Goal: Information Seeking & Learning: Understand process/instructions

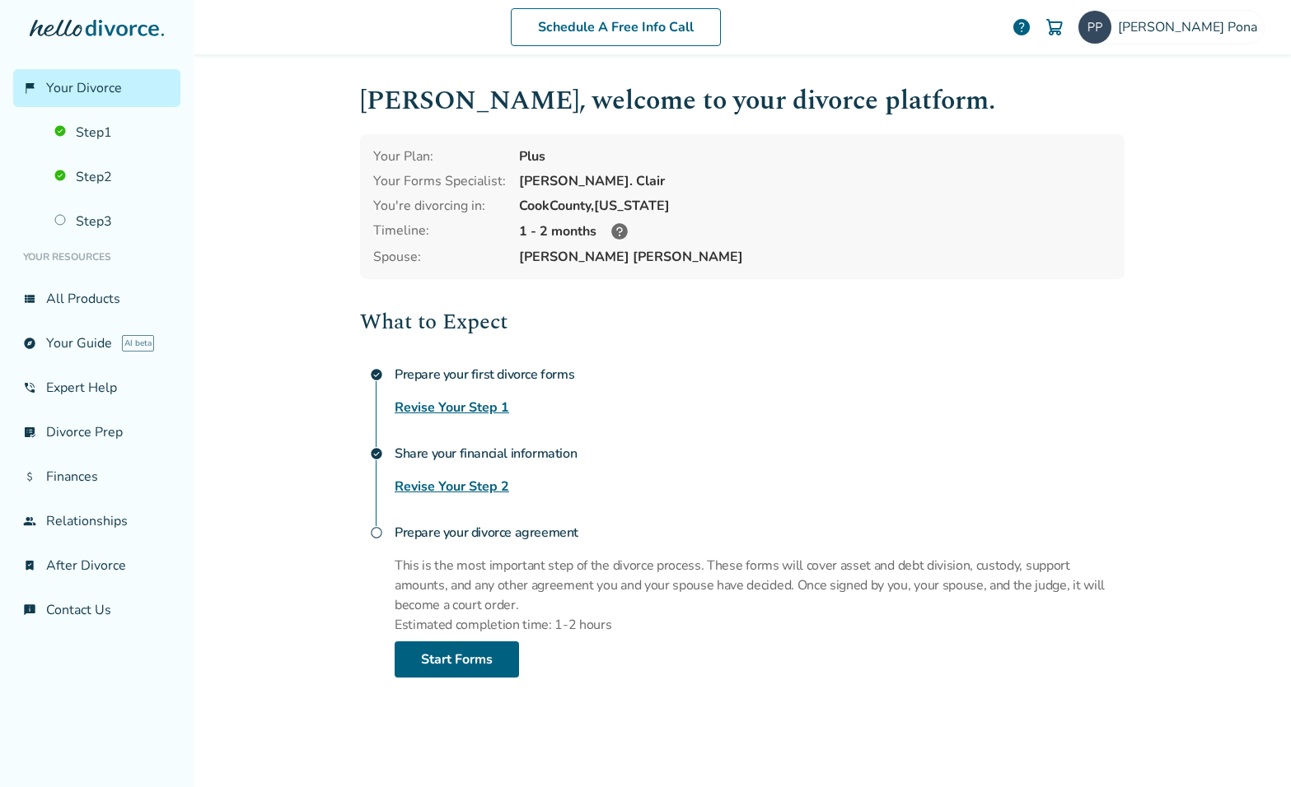
click at [620, 225] on icon at bounding box center [619, 231] width 16 height 16
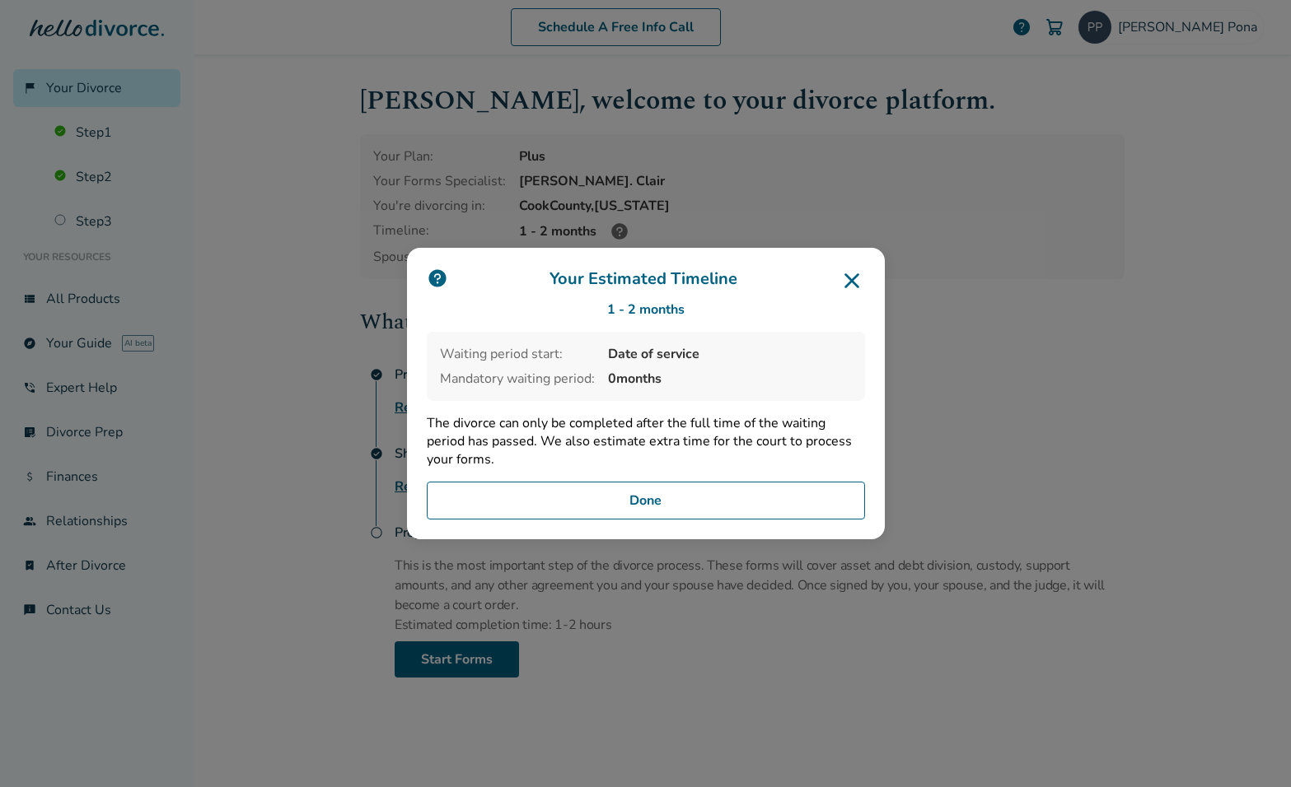
click at [852, 276] on icon at bounding box center [852, 281] width 26 height 26
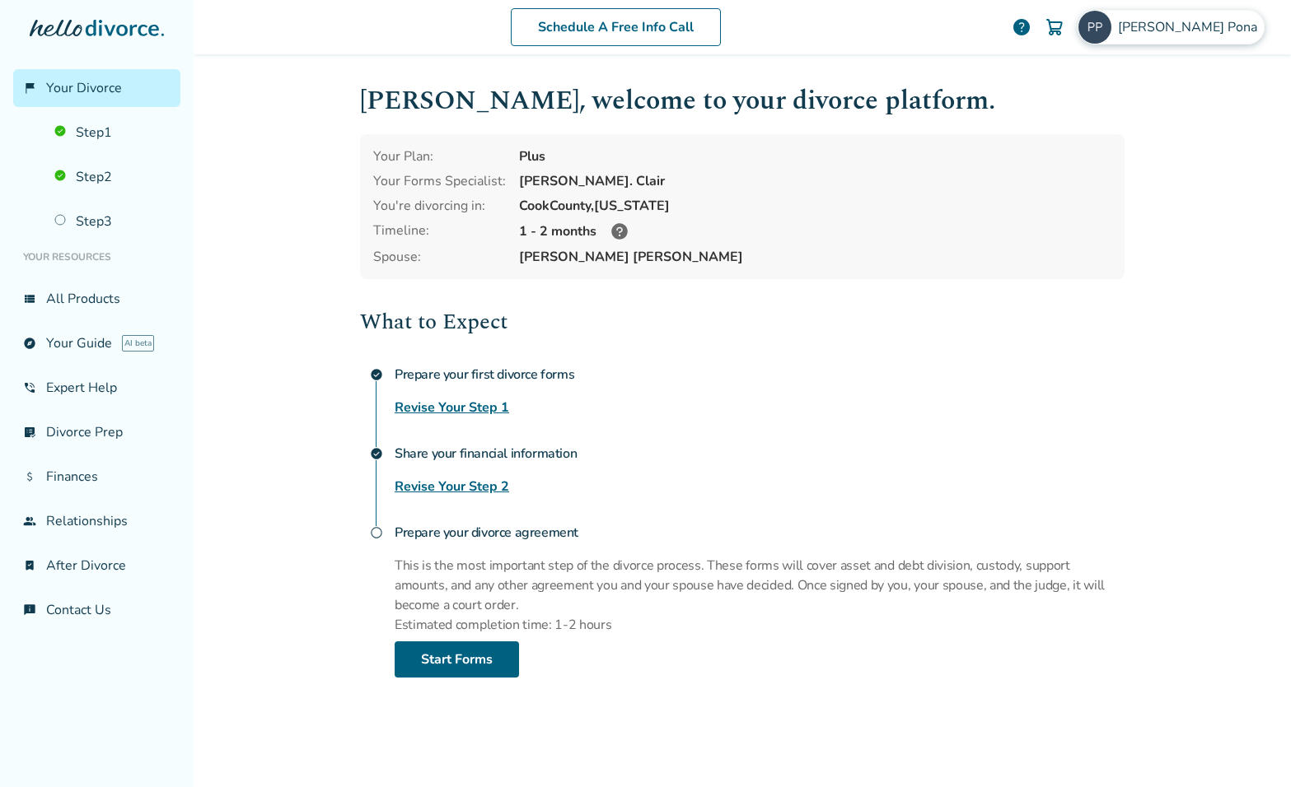
click at [1111, 31] on img at bounding box center [1094, 27] width 33 height 33
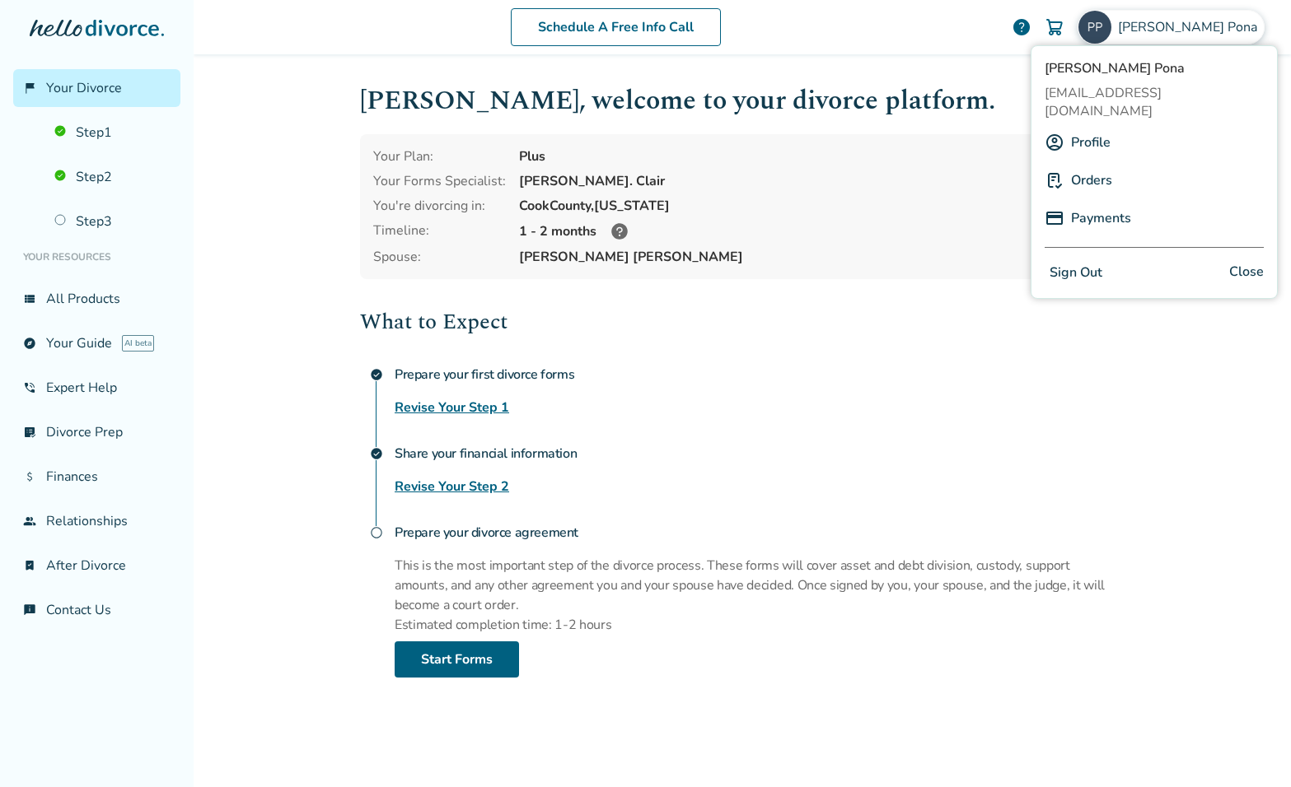
click at [1087, 165] on link "Orders" at bounding box center [1091, 180] width 41 height 31
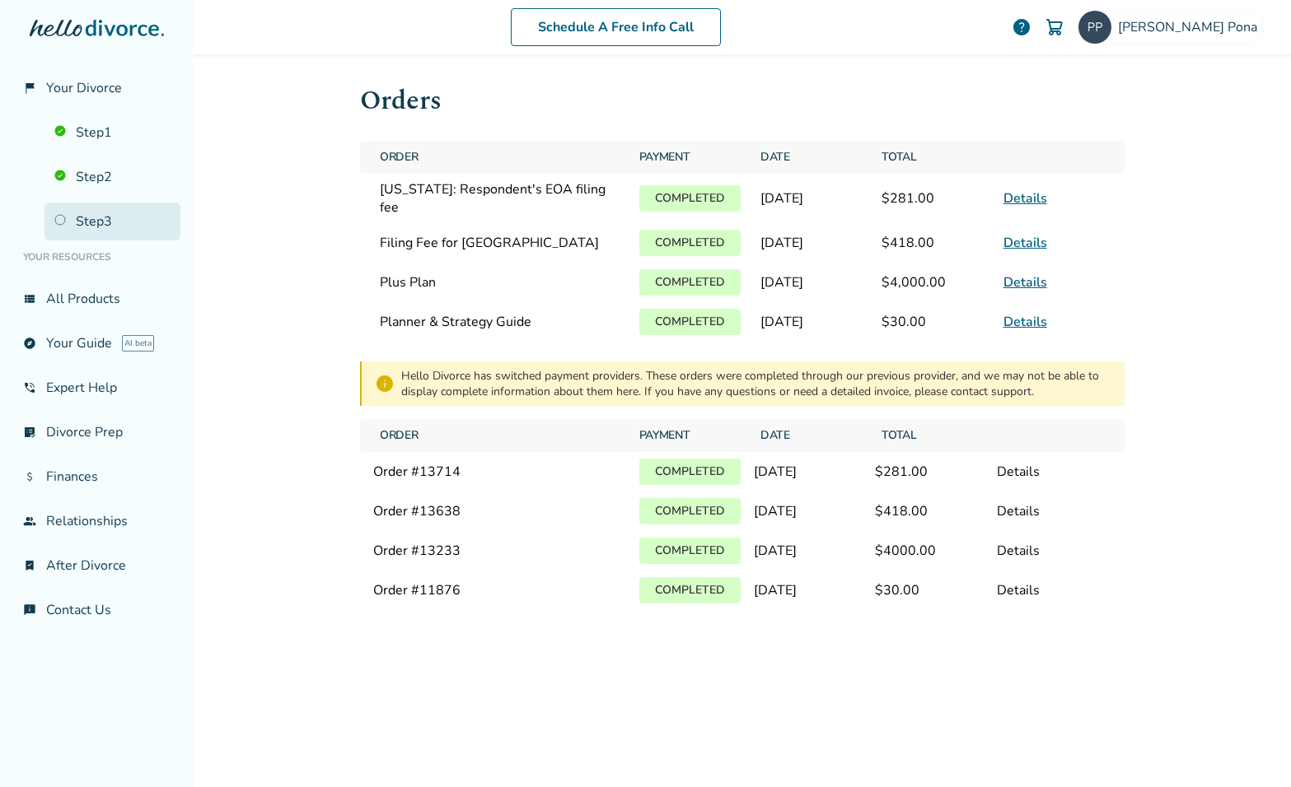
click at [91, 221] on link "Step 3" at bounding box center [112, 222] width 136 height 38
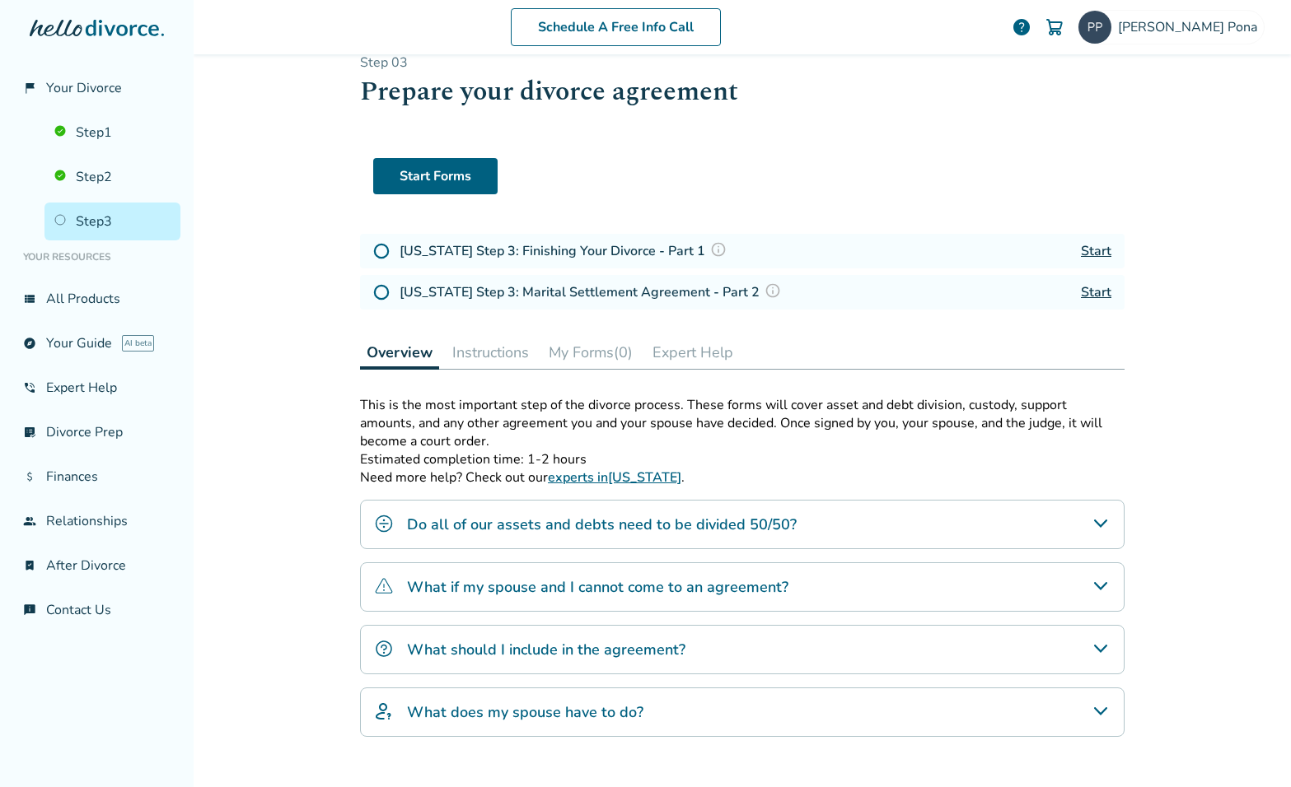
scroll to position [35, 0]
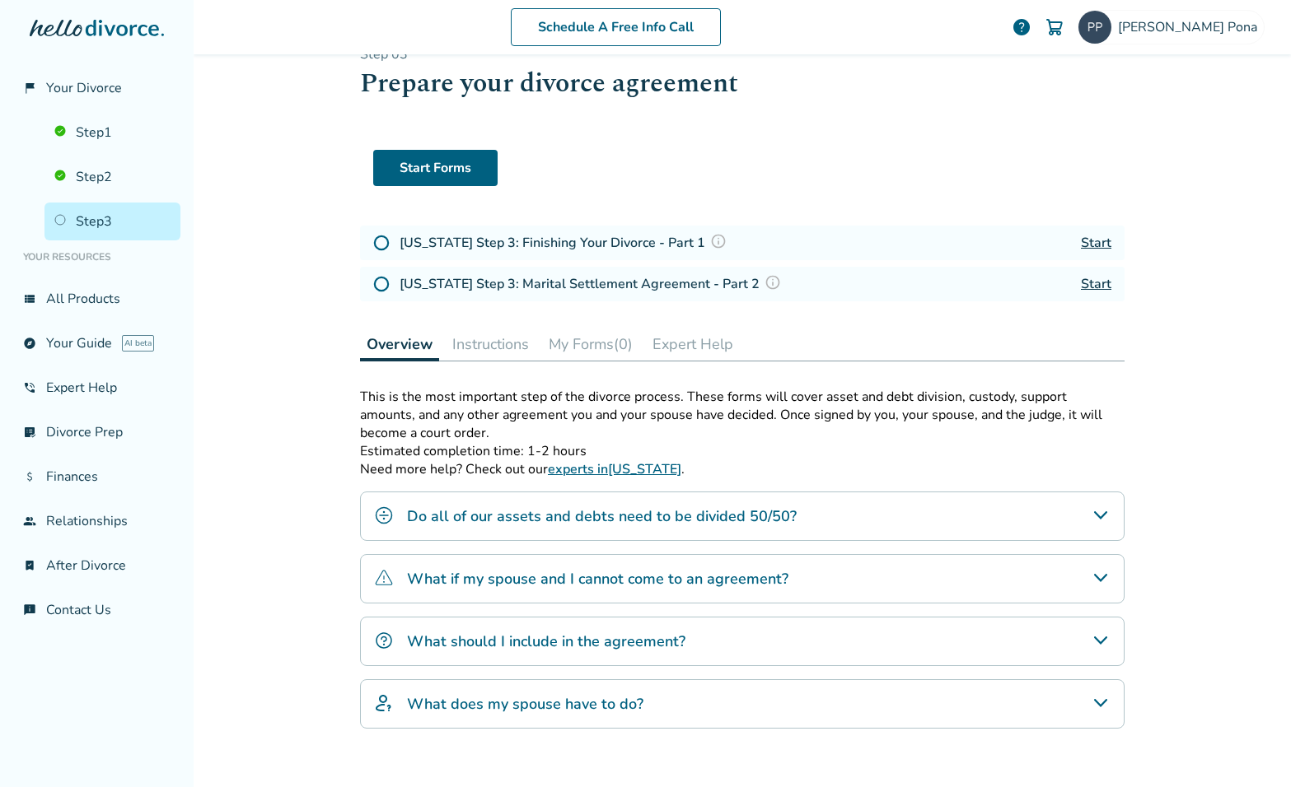
click at [1096, 240] on link "Start" at bounding box center [1096, 243] width 30 height 18
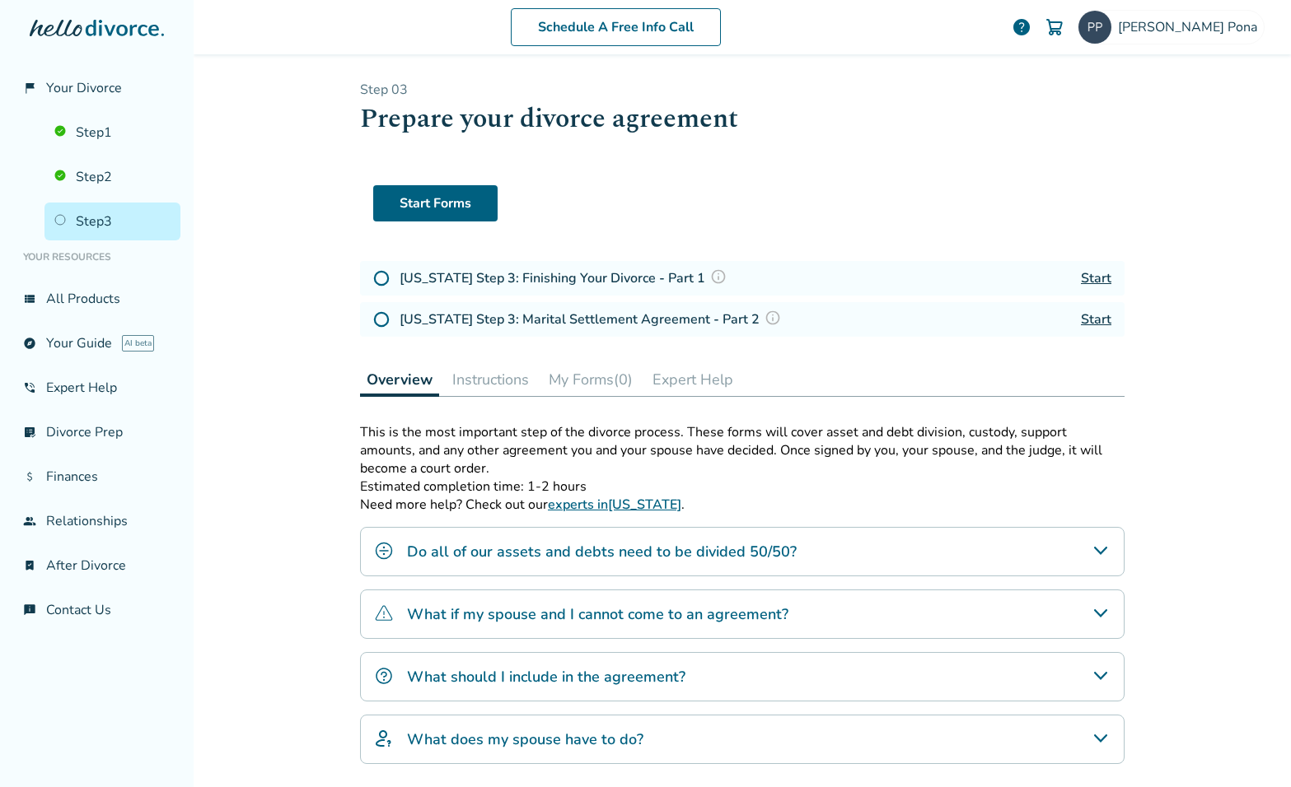
click at [710, 278] on img at bounding box center [718, 277] width 16 height 16
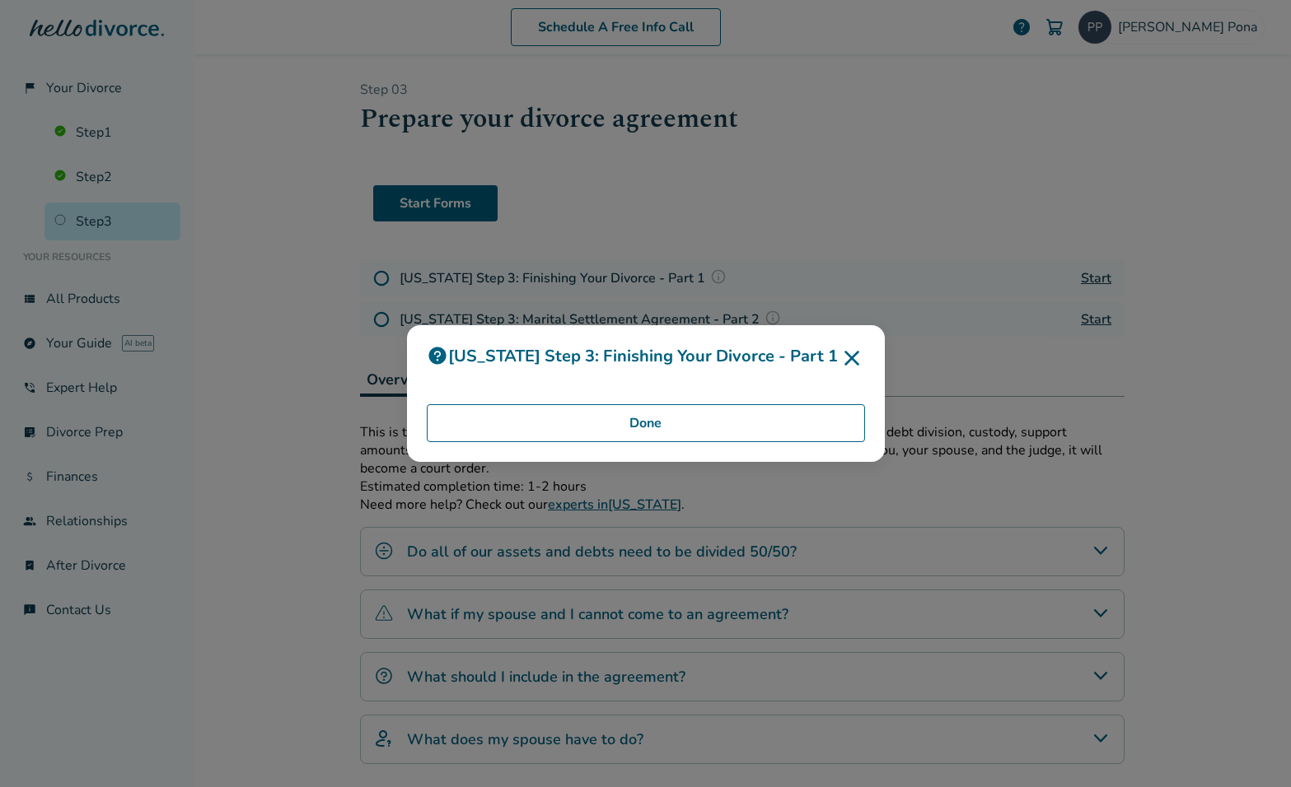
click at [685, 278] on div "[US_STATE] Step 3: Finishing Your Divorce - Part 1 Done" at bounding box center [645, 393] width 1291 height 787
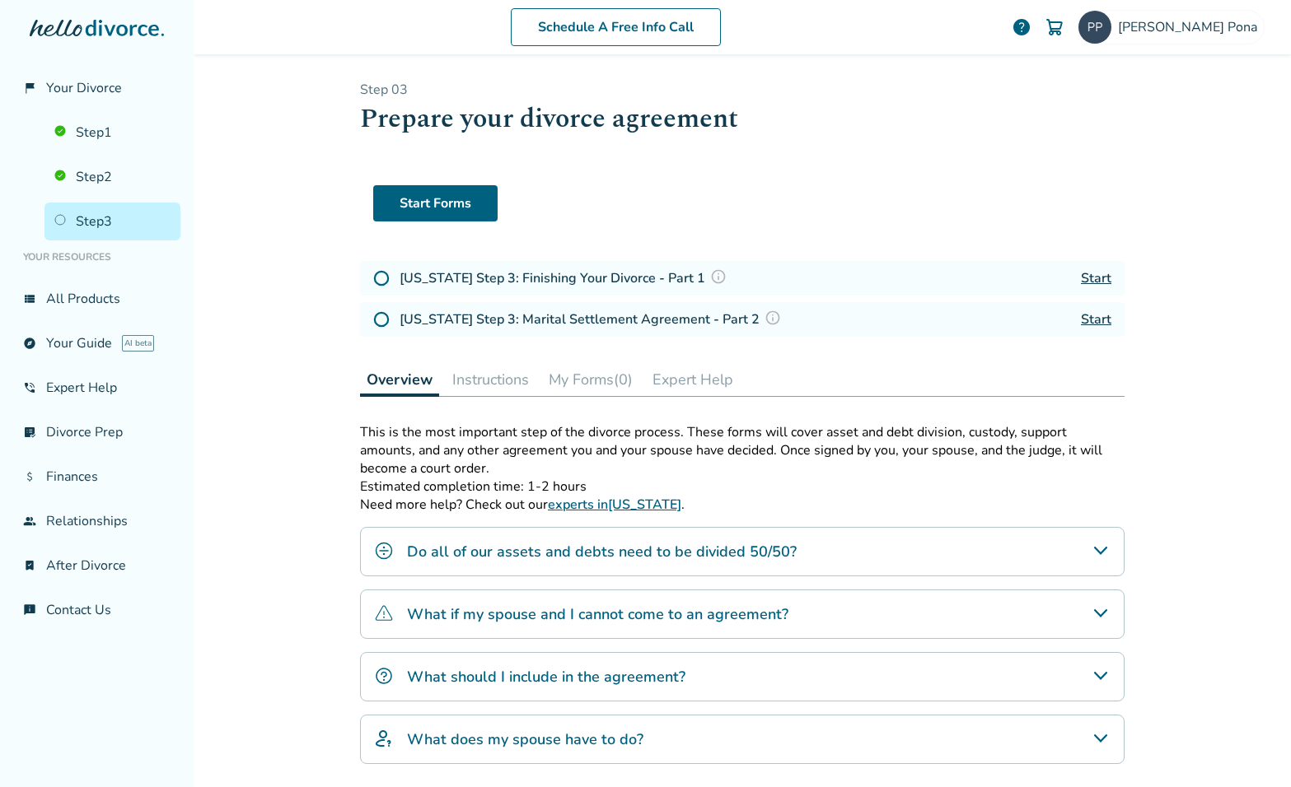
click at [764, 314] on img at bounding box center [772, 318] width 16 height 16
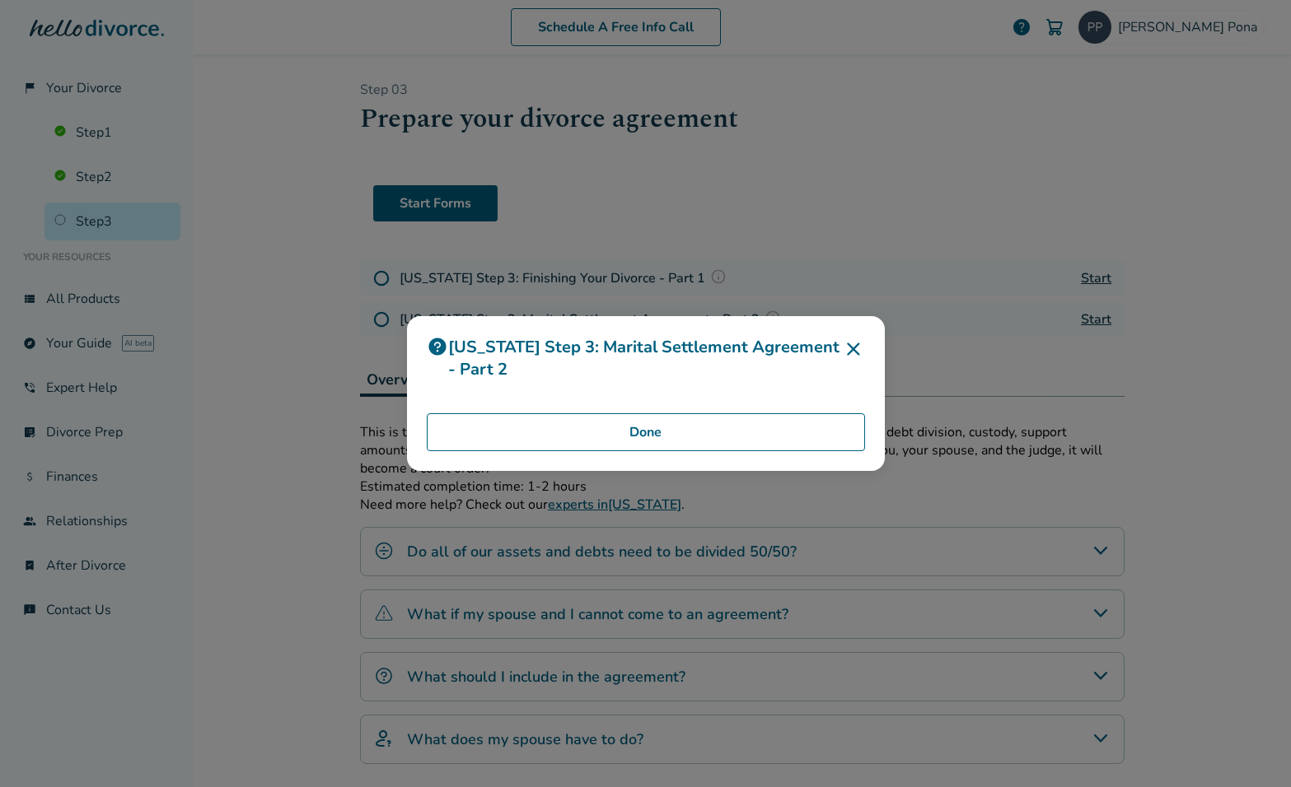
click at [732, 314] on div "[US_STATE] Step 3: Marital Settlement Agreement - Part 2 Done" at bounding box center [645, 393] width 1291 height 787
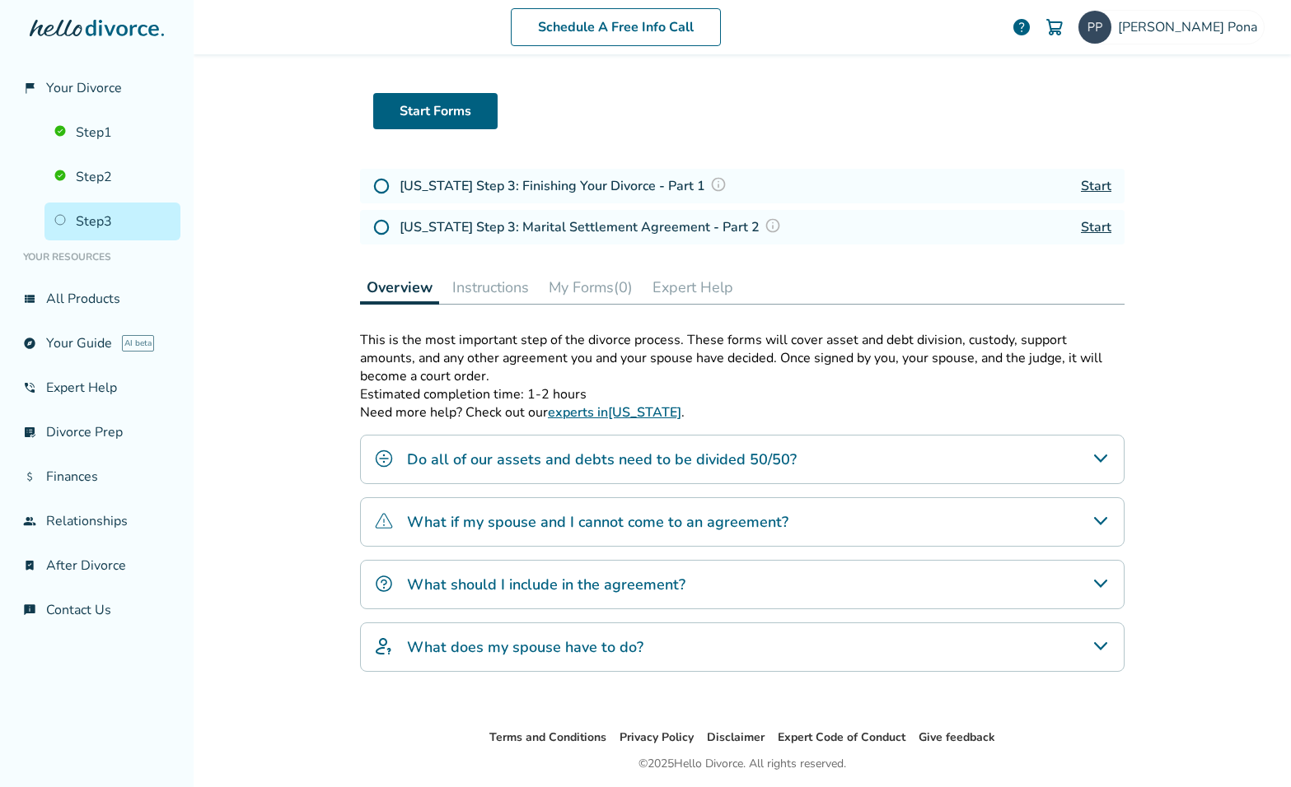
scroll to position [94, 0]
click at [769, 458] on h4 "Do all of our assets and debts need to be divided 50/50?" at bounding box center [602, 457] width 390 height 21
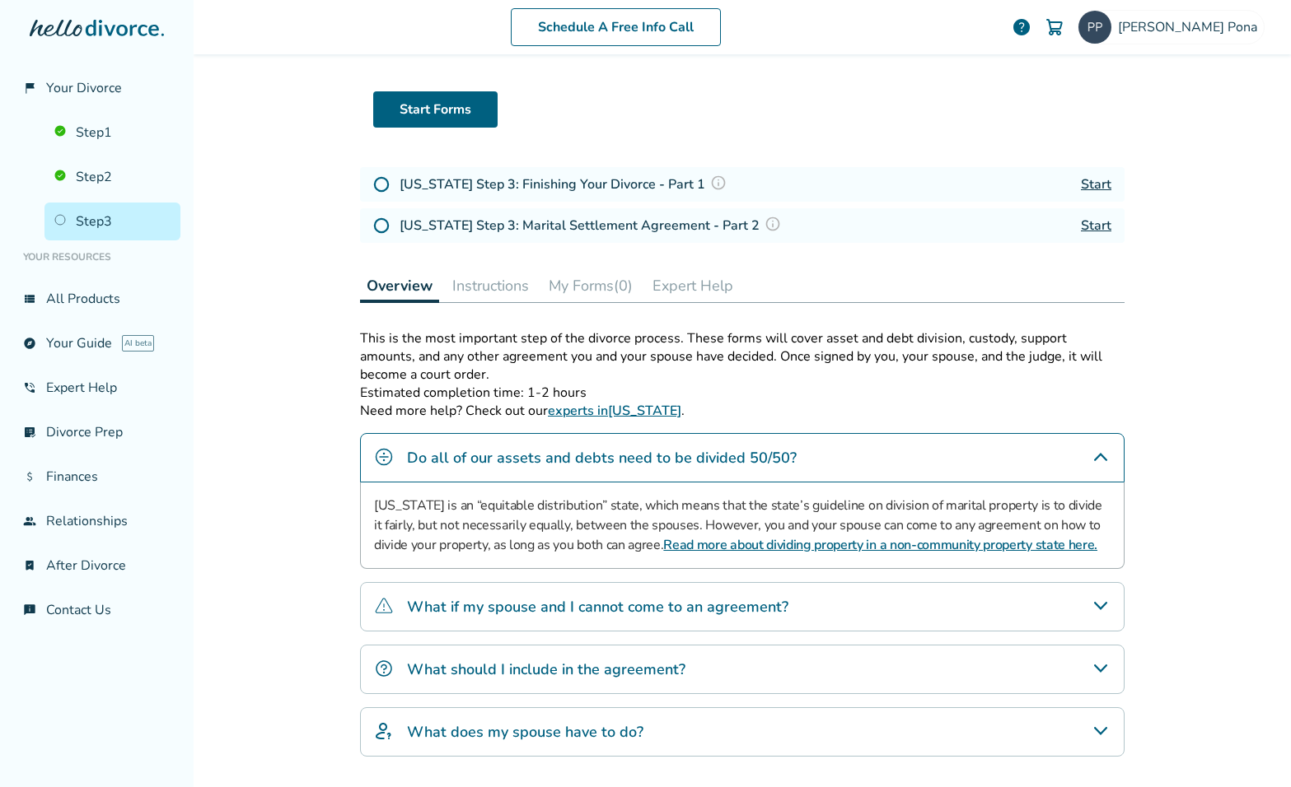
click at [769, 458] on h4 "Do all of our assets and debts need to be divided 50/50?" at bounding box center [602, 457] width 390 height 21
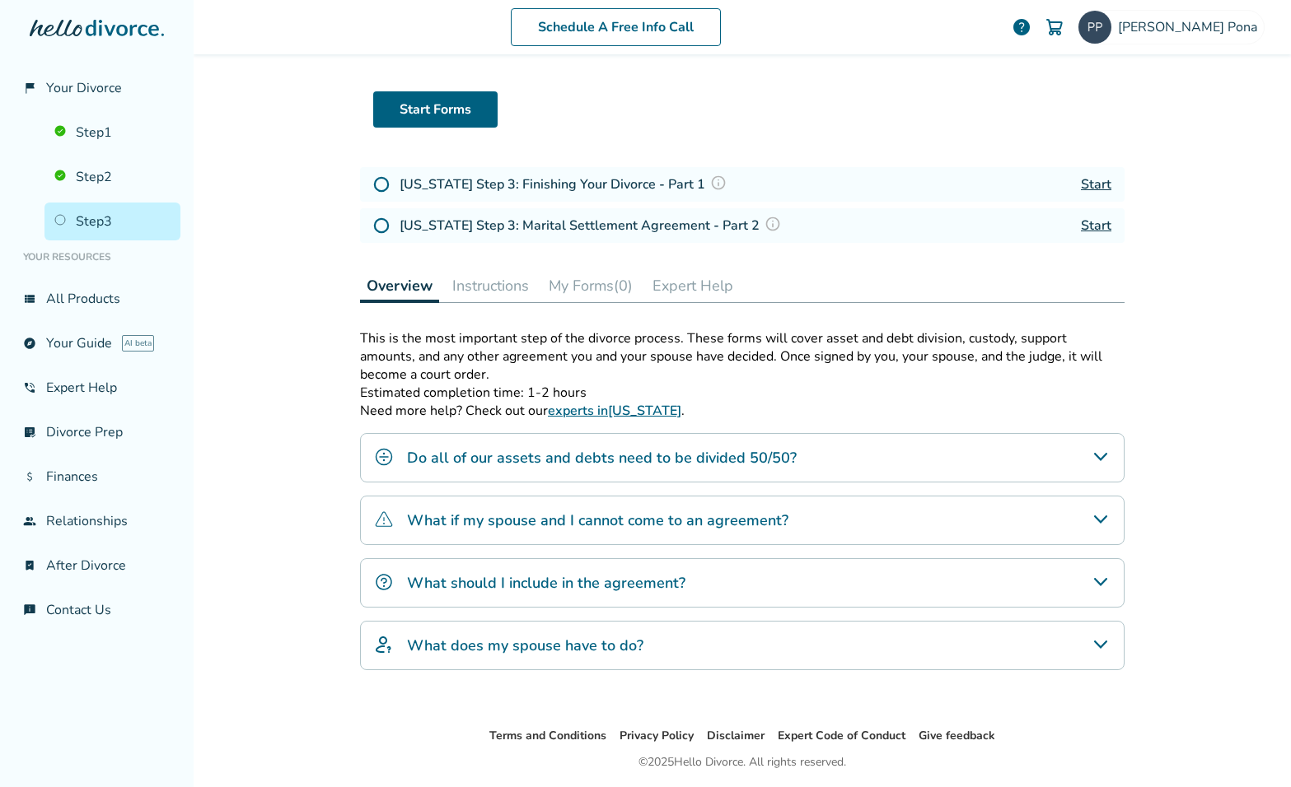
click at [703, 512] on h4 "What if my spouse and I cannot come to an agreement?" at bounding box center [597, 520] width 381 height 21
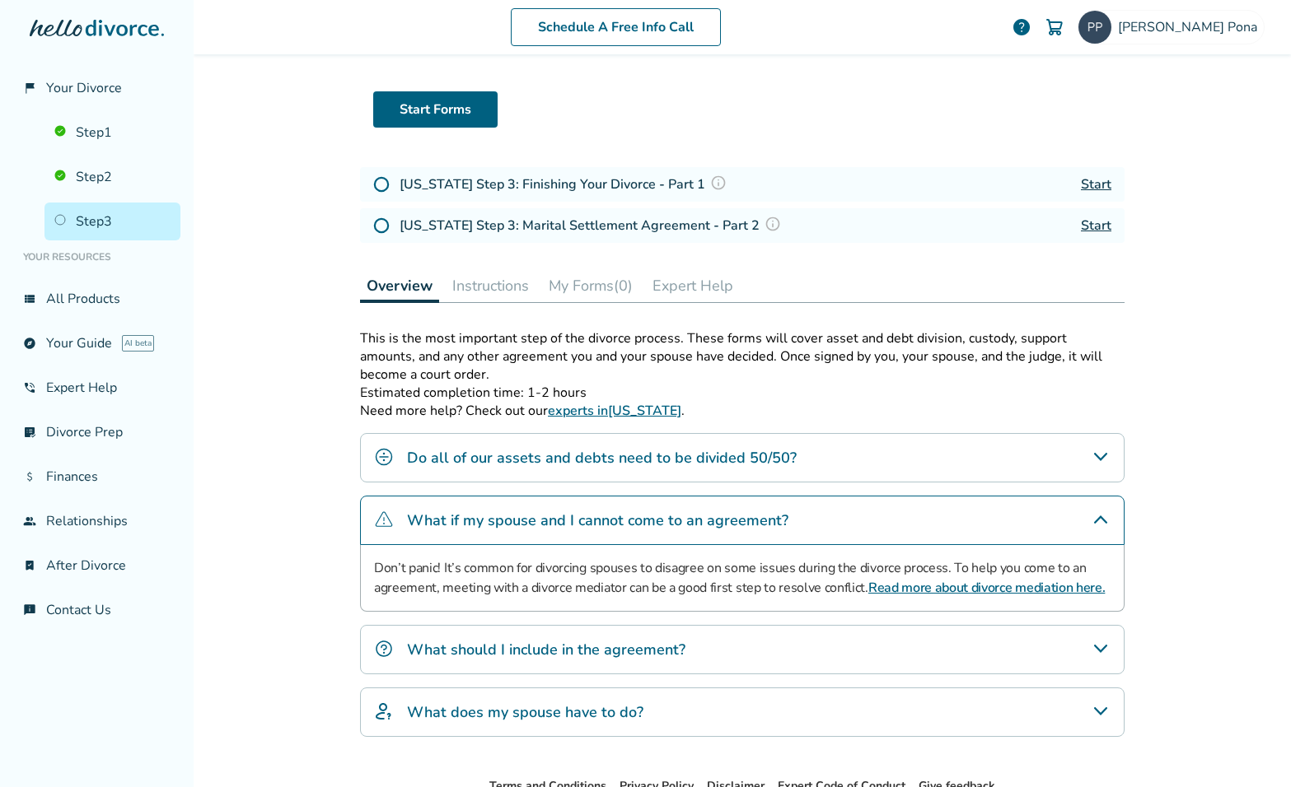
click at [695, 519] on h4 "What if my spouse and I cannot come to an agreement?" at bounding box center [597, 520] width 381 height 21
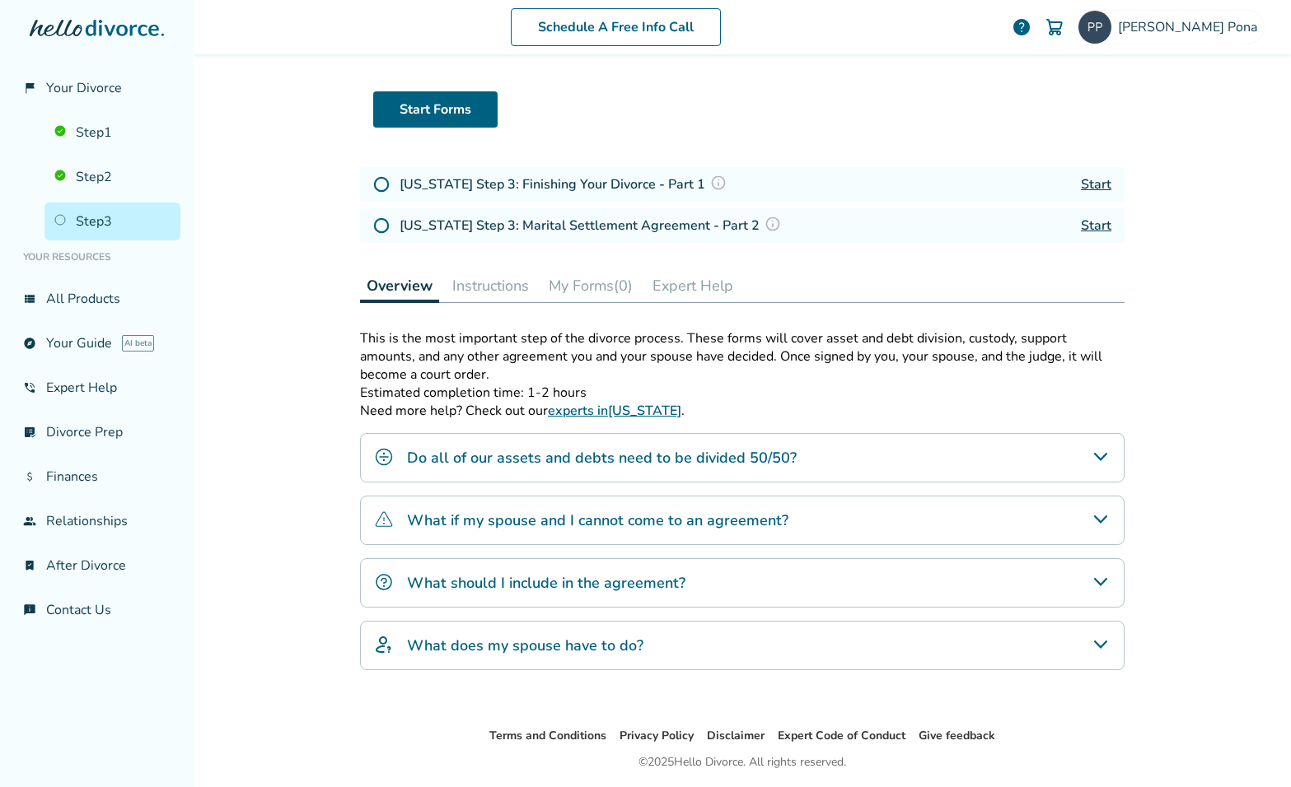
click at [666, 569] on div "What should I include in the agreement?" at bounding box center [742, 582] width 764 height 49
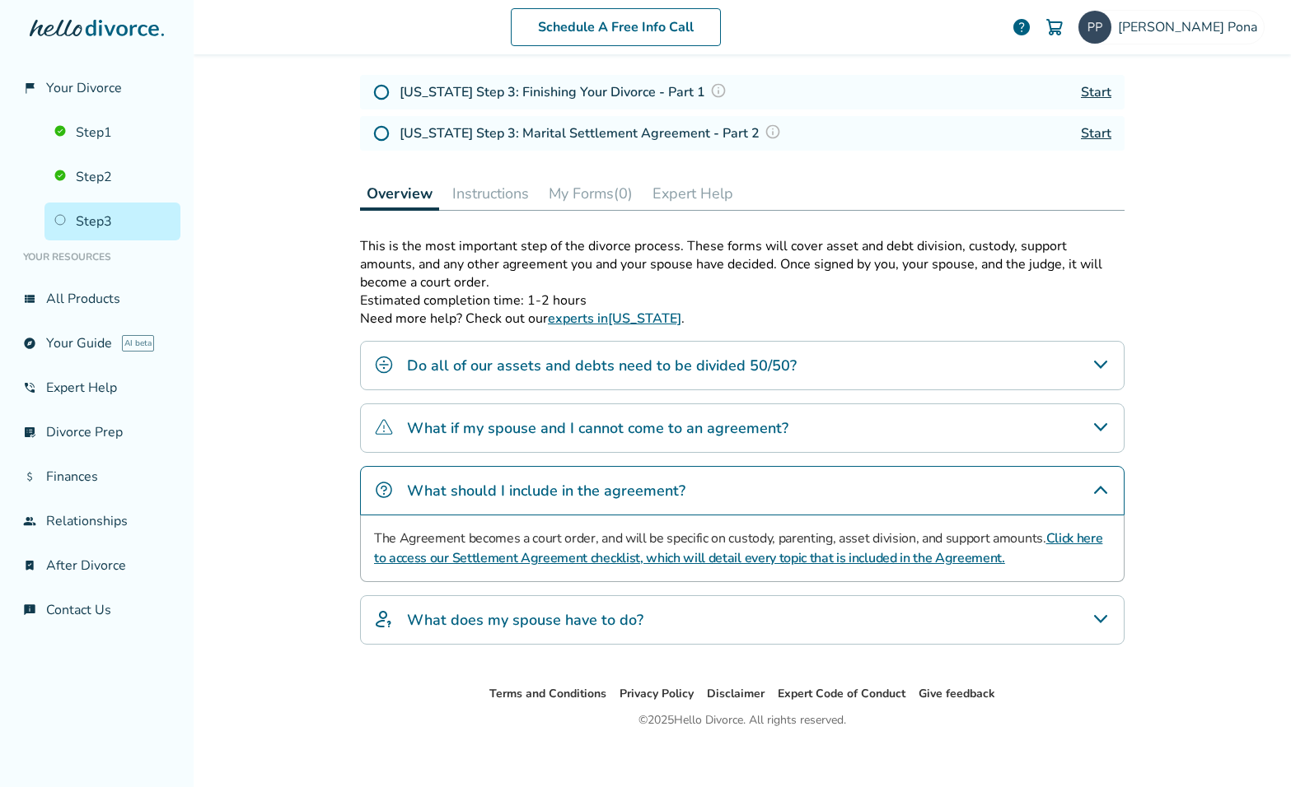
scroll to position [193, 0]
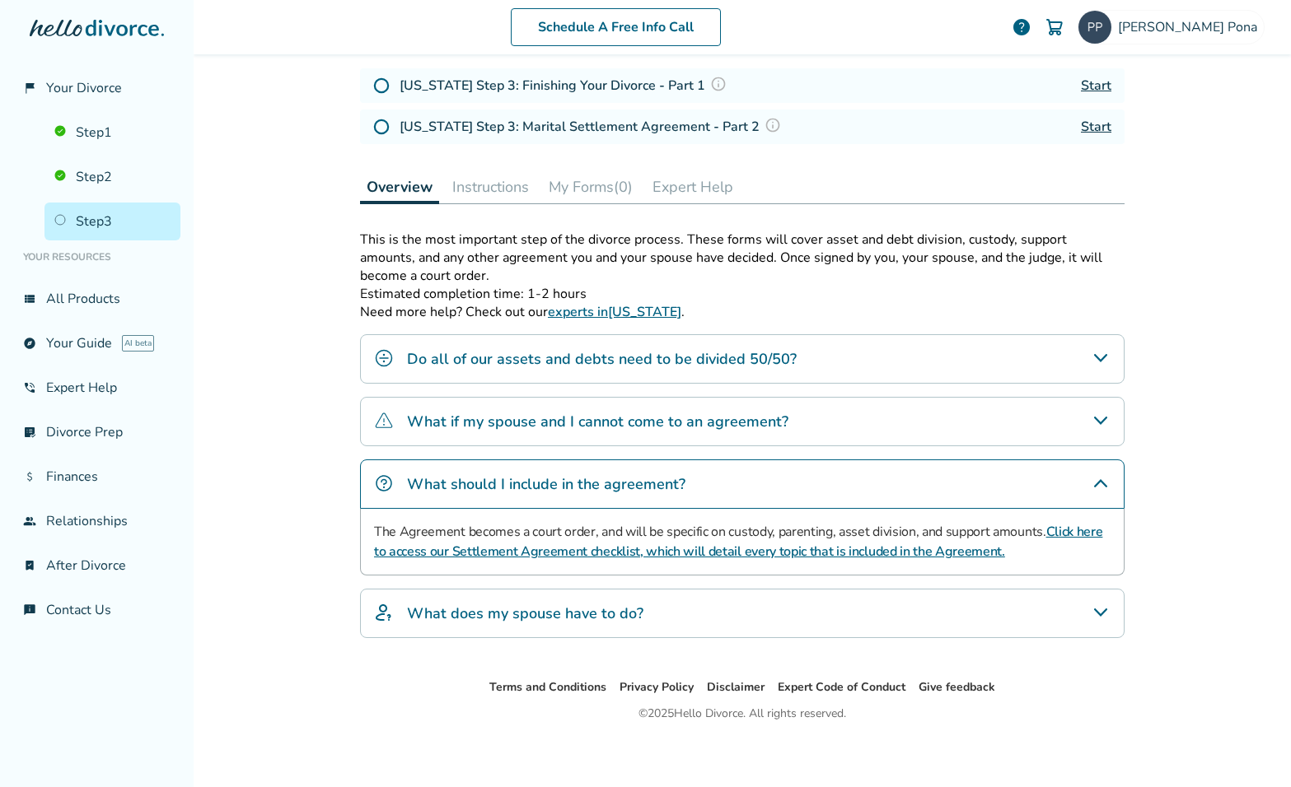
click at [747, 484] on div "What should I include in the agreement?" at bounding box center [742, 484] width 764 height 49
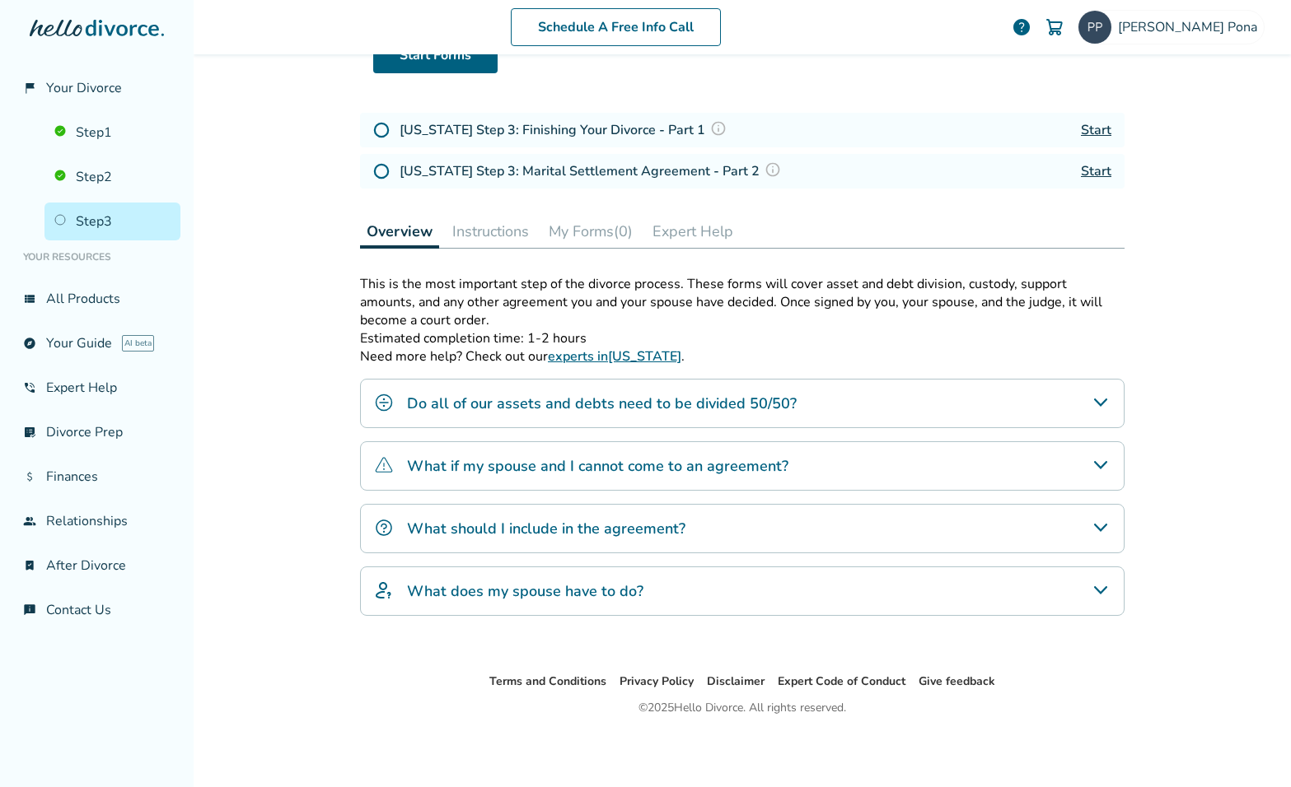
click at [636, 592] on h4 "What does my spouse have to do?" at bounding box center [525, 591] width 236 height 21
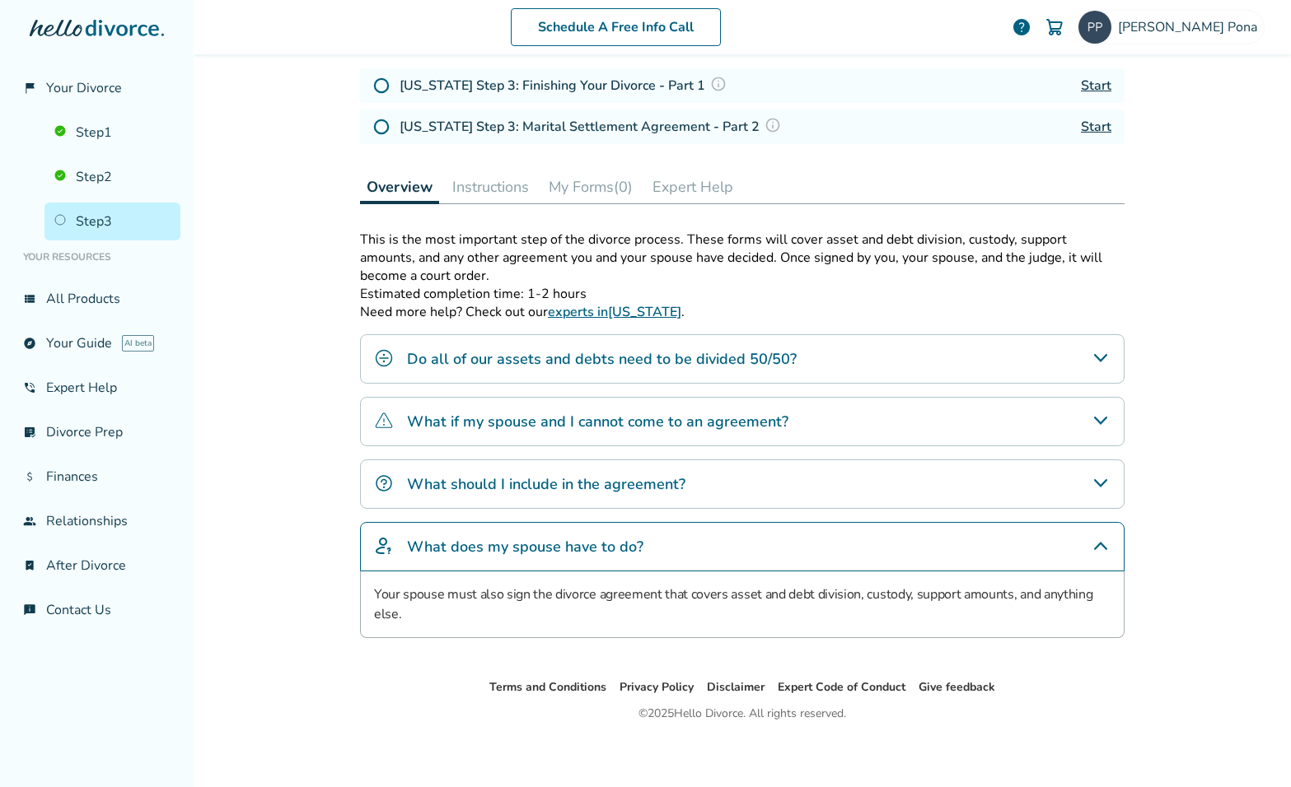
click at [717, 549] on div "What does my spouse have to do?" at bounding box center [742, 546] width 764 height 49
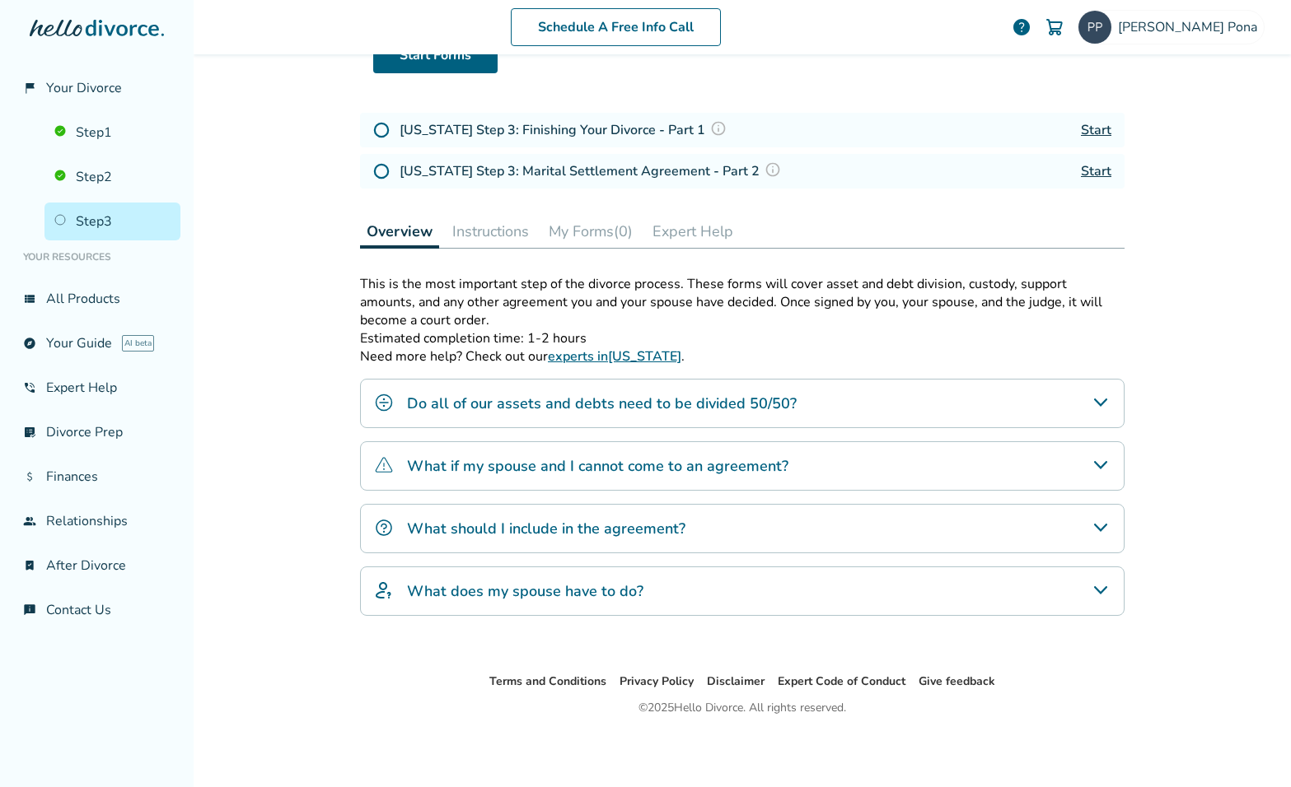
scroll to position [0, 0]
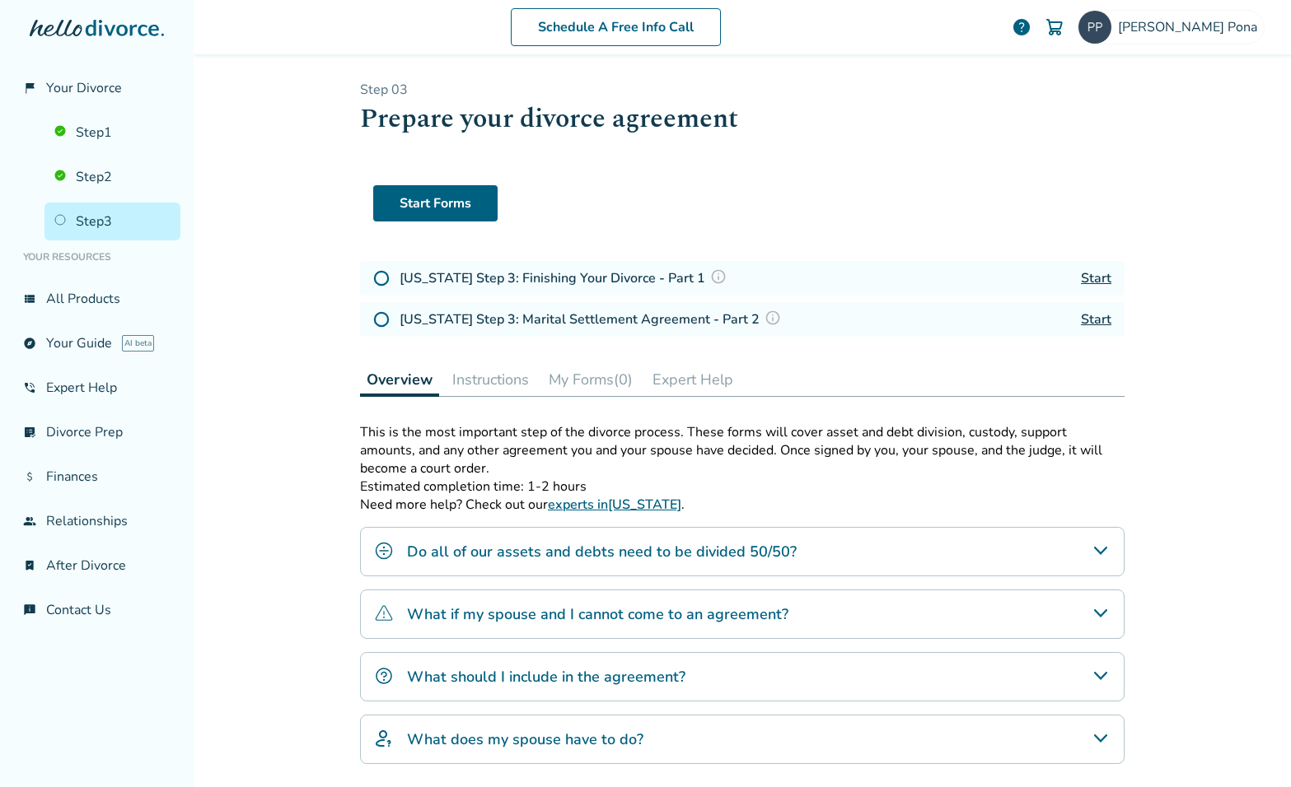
click at [488, 379] on button "Instructions" at bounding box center [491, 379] width 90 height 33
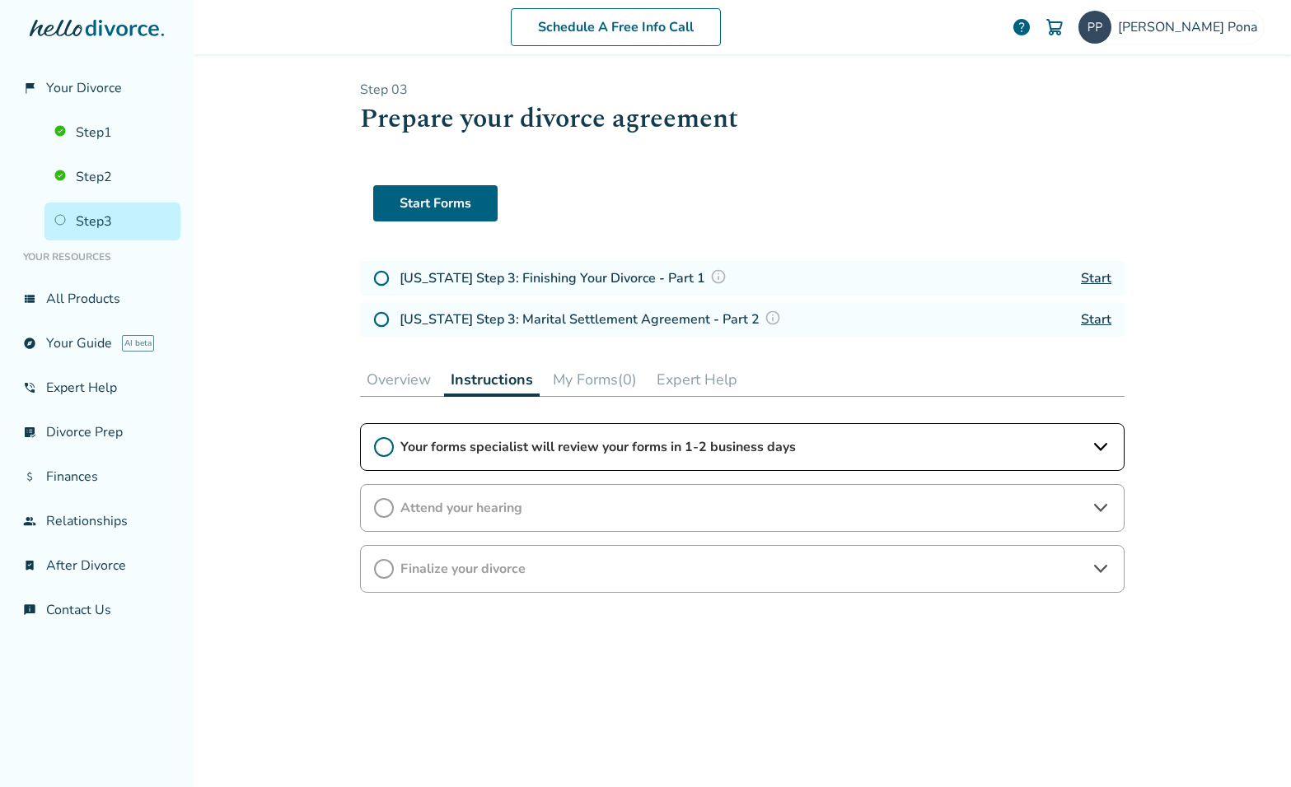
click at [505, 510] on span "Attend your hearing" at bounding box center [742, 508] width 684 height 18
click at [509, 619] on span "Finalize your divorce" at bounding box center [742, 616] width 684 height 18
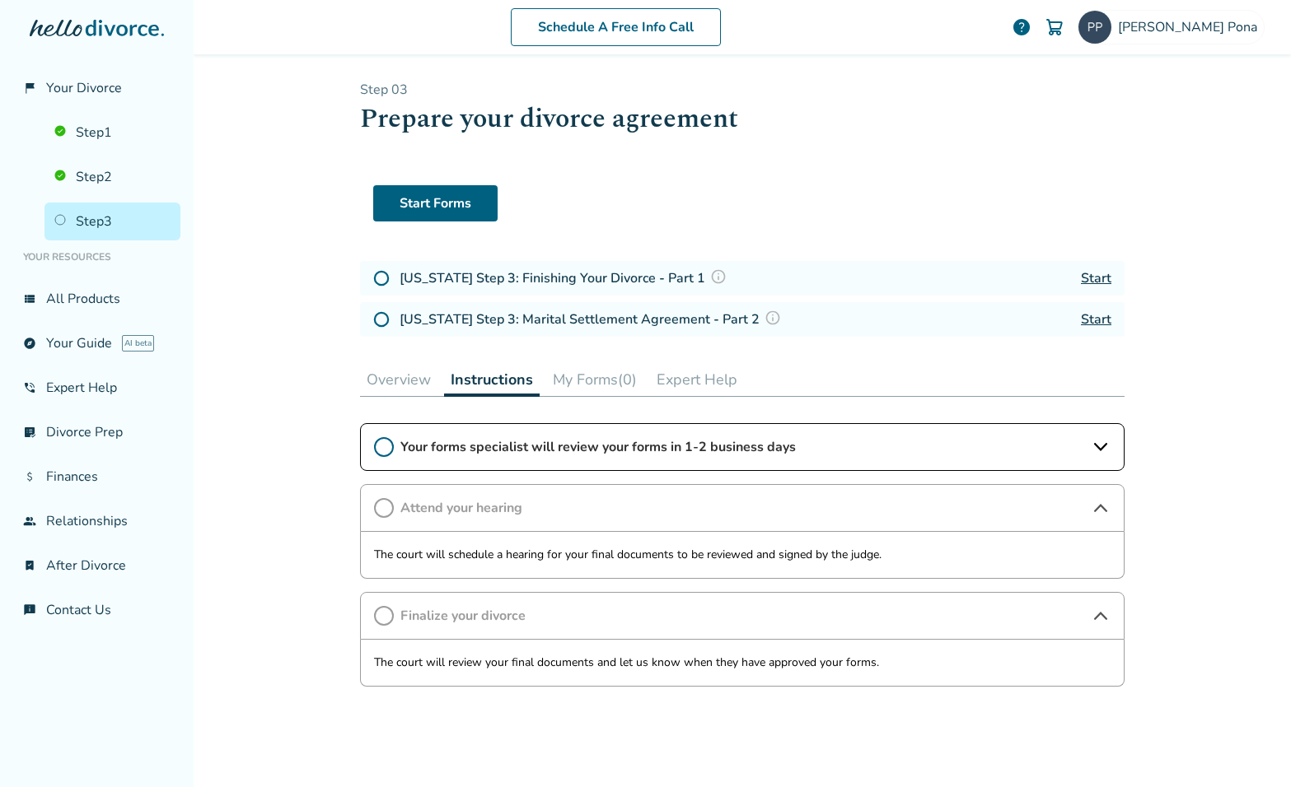
click at [509, 619] on span "Finalize your divorce" at bounding box center [742, 616] width 684 height 18
click at [587, 382] on button "My Forms (0)" at bounding box center [594, 379] width 97 height 33
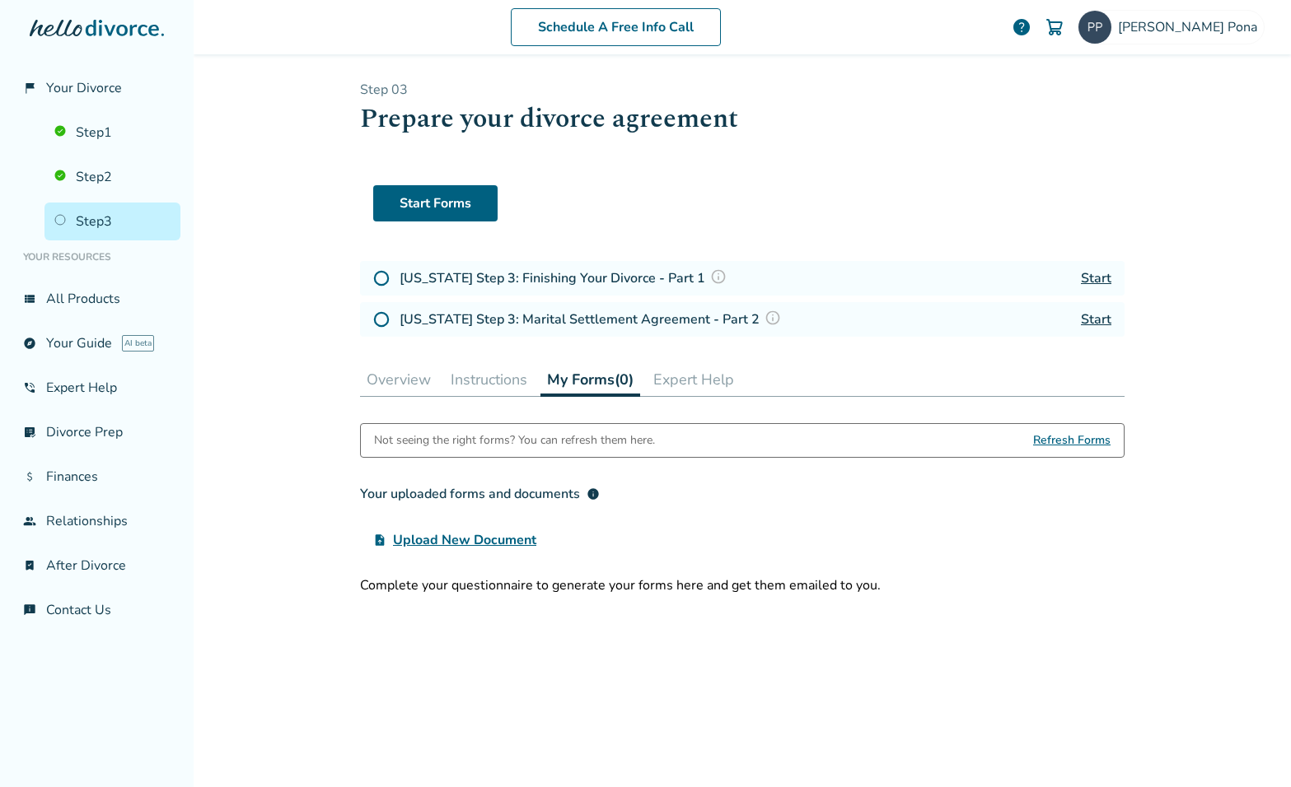
click at [694, 383] on button "Expert Help" at bounding box center [694, 379] width 94 height 33
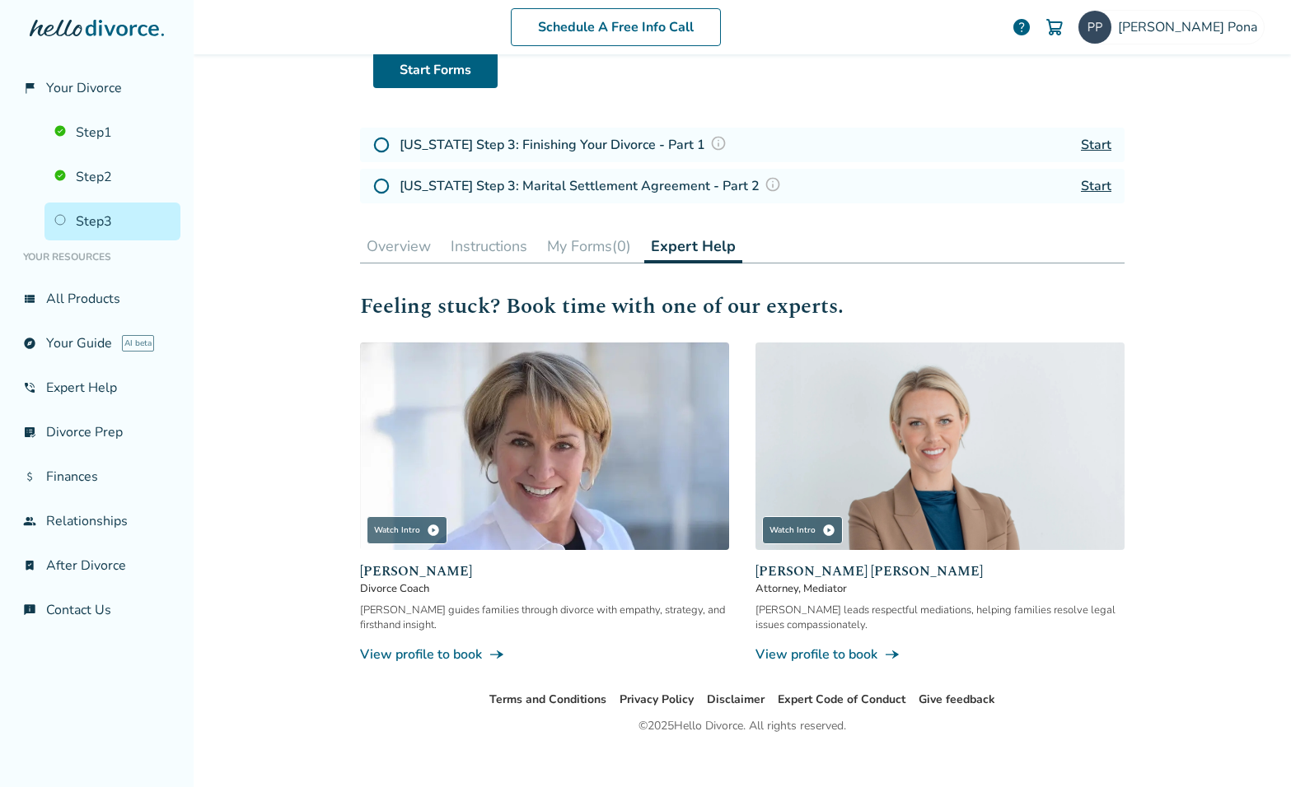
scroll to position [149, 0]
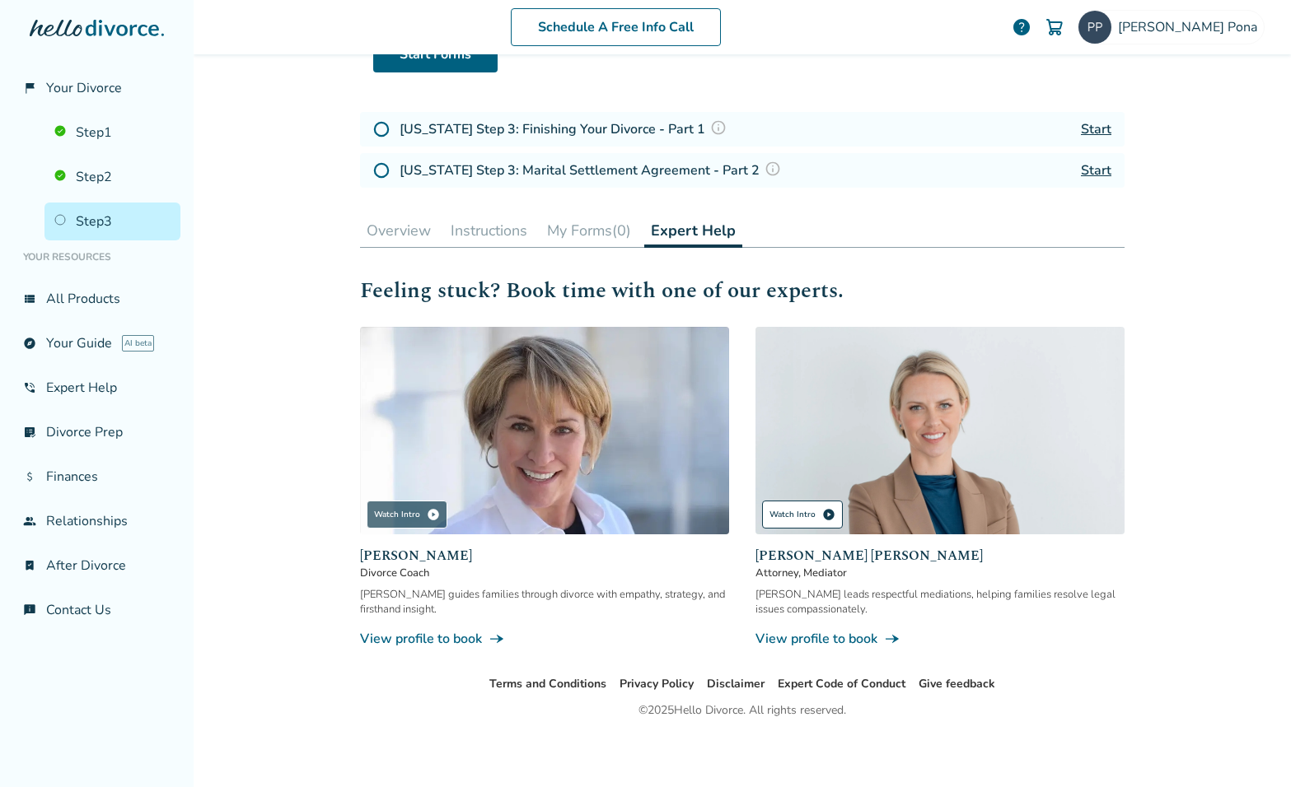
click at [798, 509] on div "Watch Intro play_circle" at bounding box center [802, 515] width 81 height 28
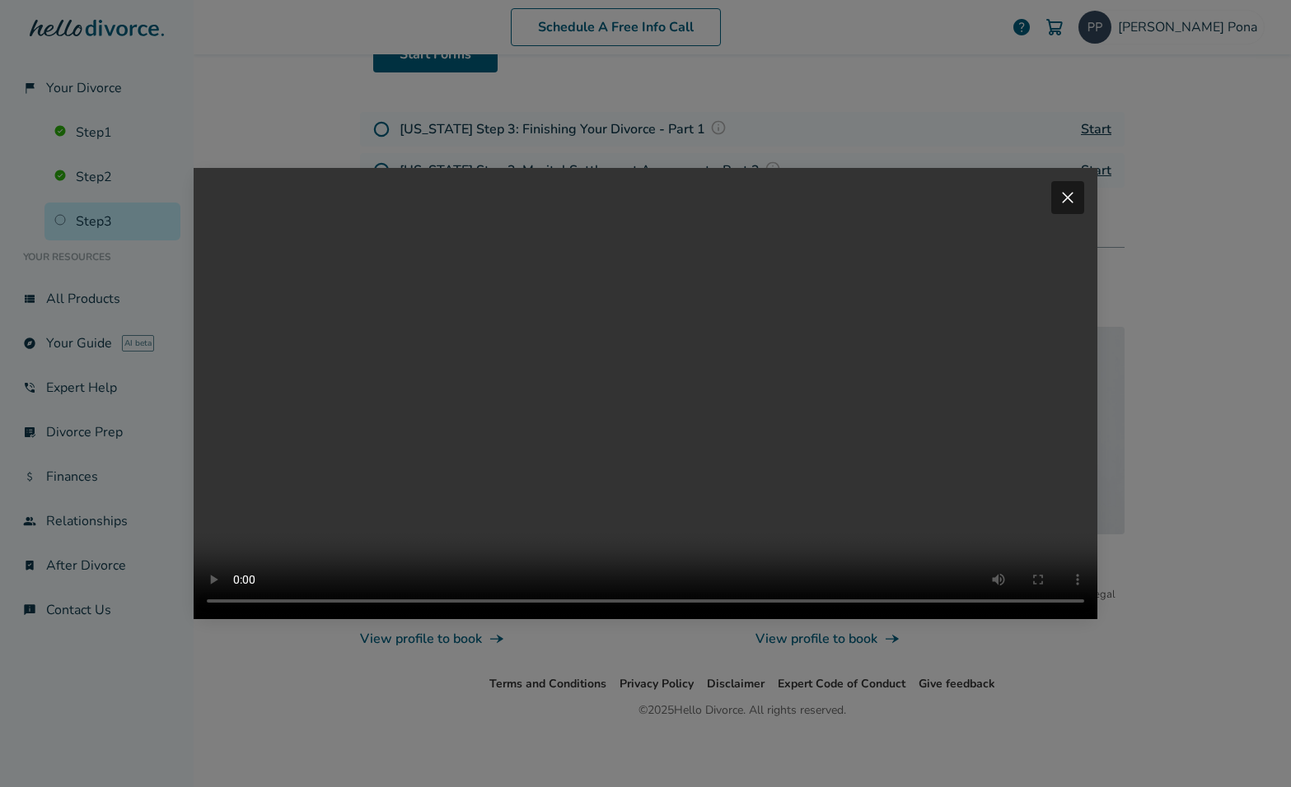
click at [1122, 695] on div "Your browser does not support the video tag. close" at bounding box center [645, 393] width 1291 height 787
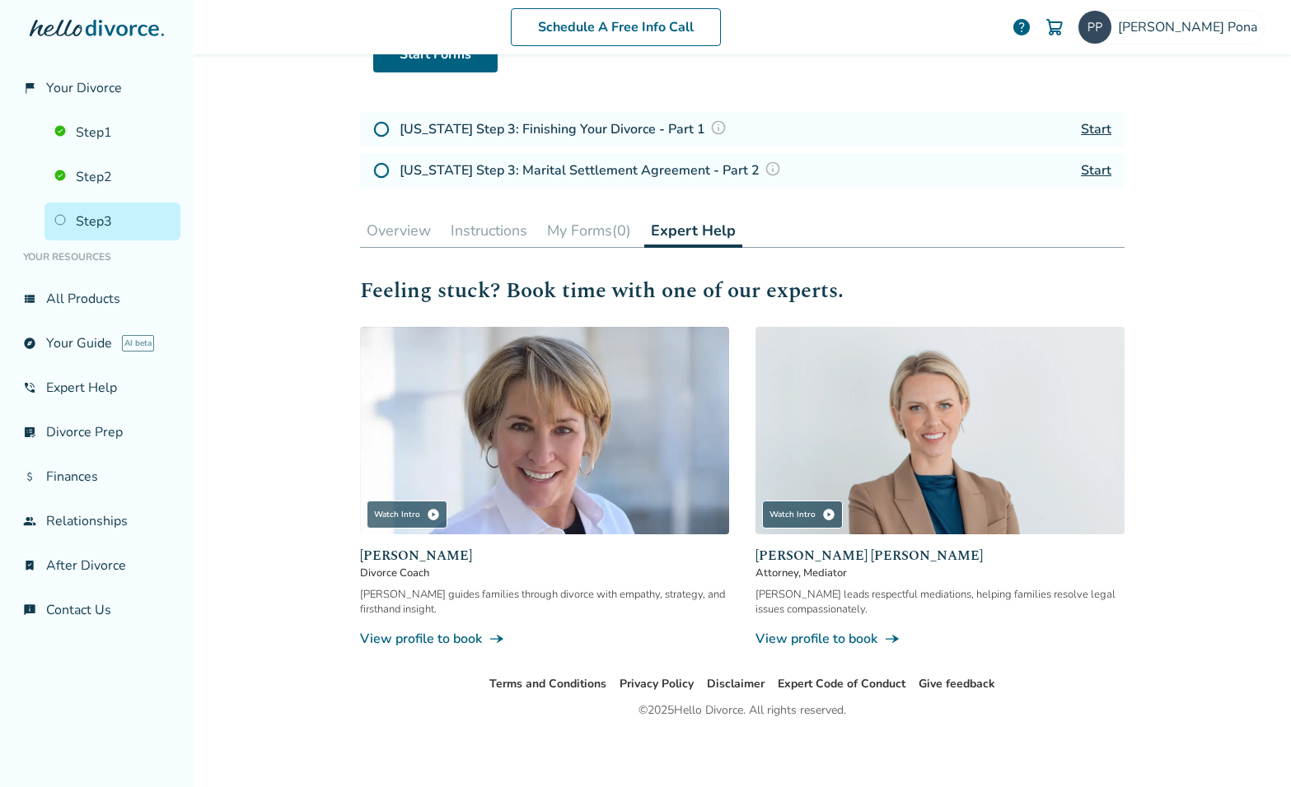
click at [955, 386] on img at bounding box center [939, 431] width 369 height 208
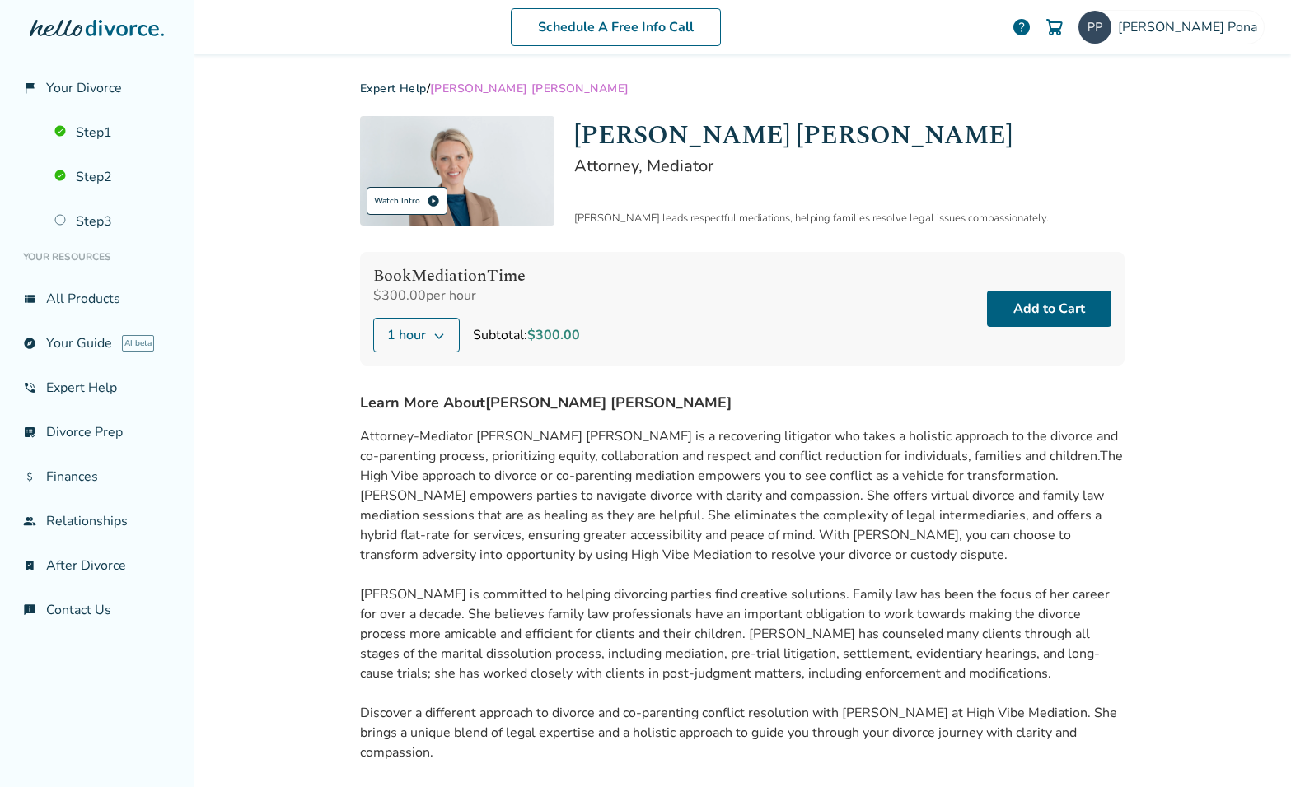
click at [410, 200] on div "Watch Intro play_circle" at bounding box center [407, 201] width 81 height 28
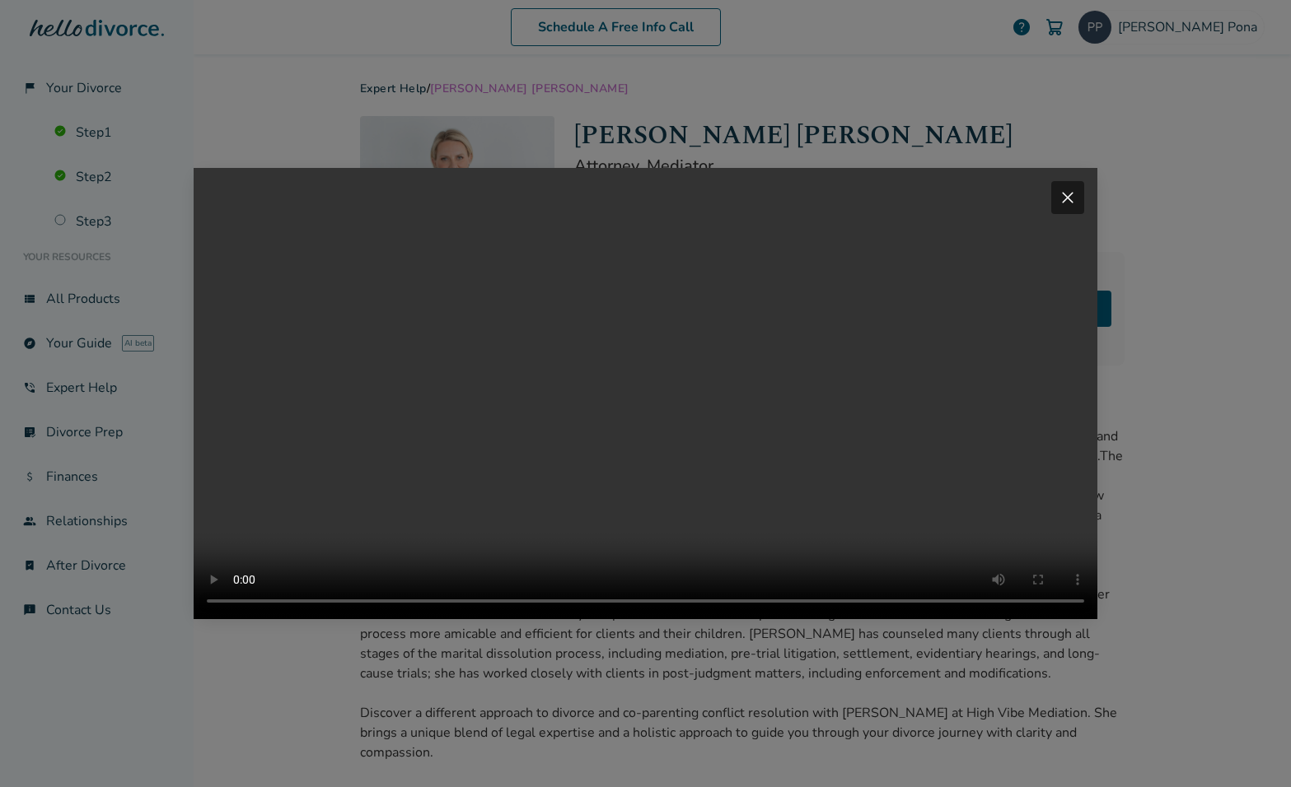
click at [1065, 188] on span "close" at bounding box center [1068, 198] width 20 height 20
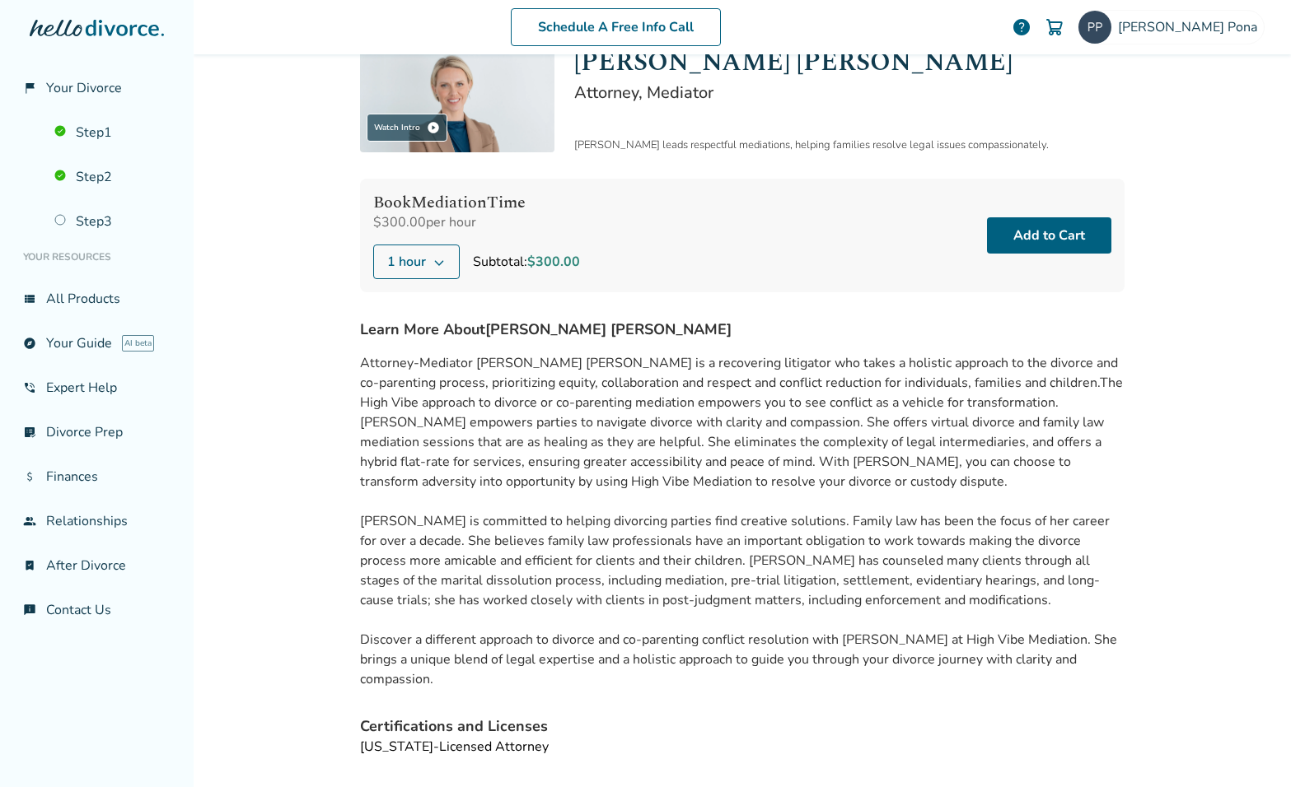
scroll to position [164, 0]
